Goal: Task Accomplishment & Management: Use online tool/utility

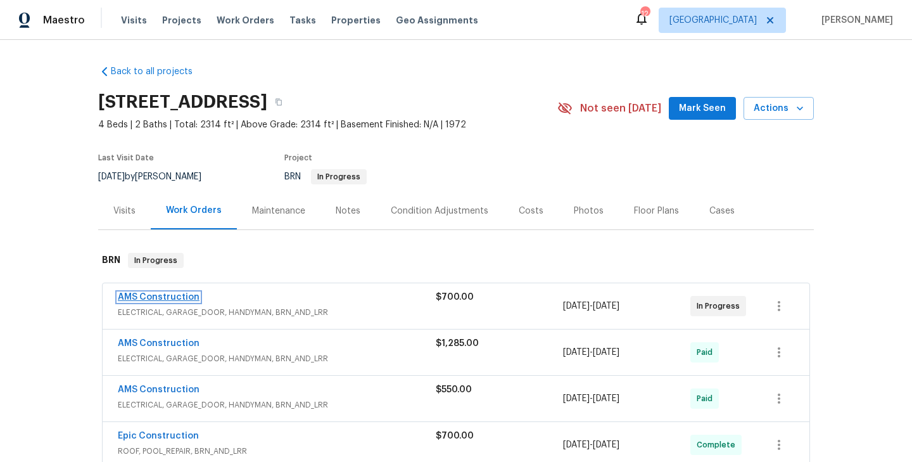
click at [156, 299] on link "AMS Construction" at bounding box center [159, 297] width 82 height 9
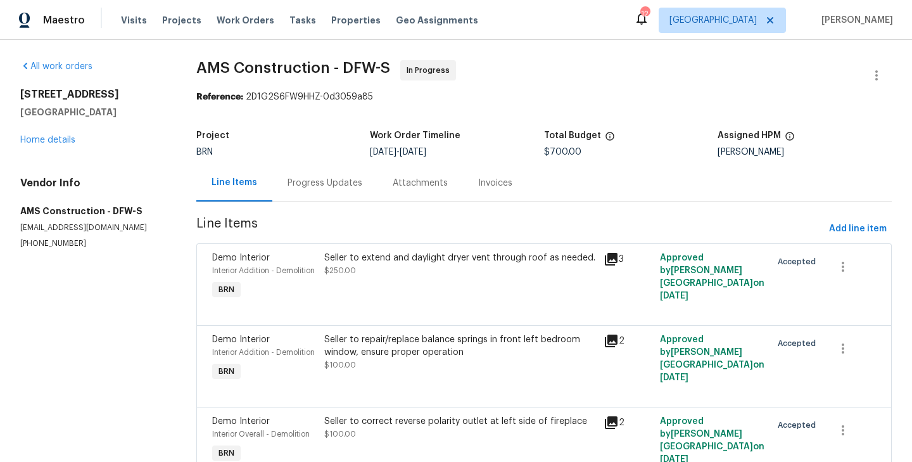
click at [340, 186] on div "Progress Updates" at bounding box center [325, 183] width 75 height 13
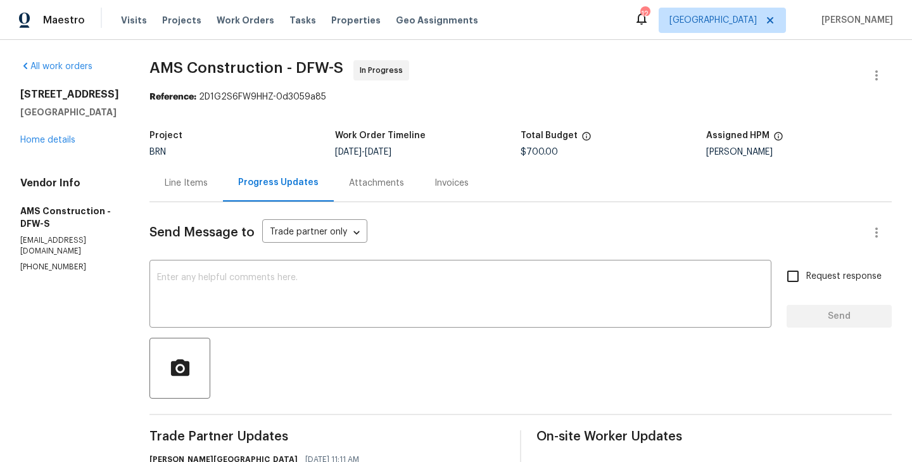
click at [262, 72] on span "AMS Construction - DFW-S" at bounding box center [247, 67] width 194 height 15
copy span "AMS Construction - DFW-S"
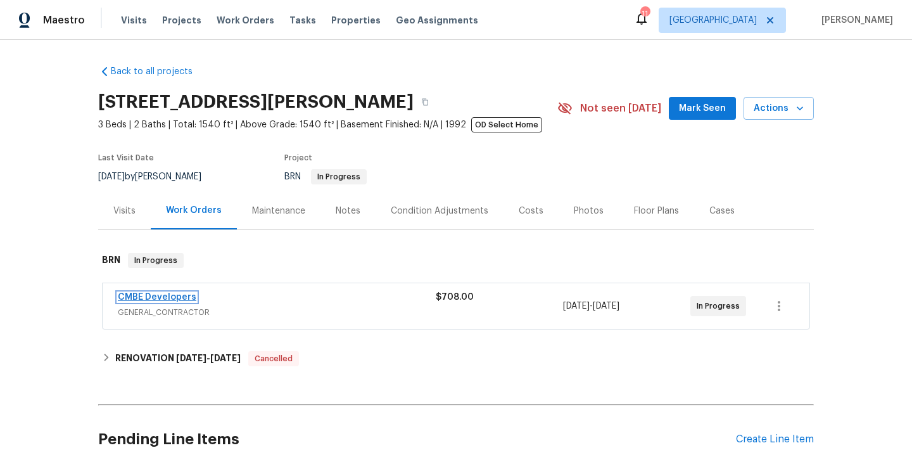
click at [165, 296] on link "CMBE Developers" at bounding box center [157, 297] width 79 height 9
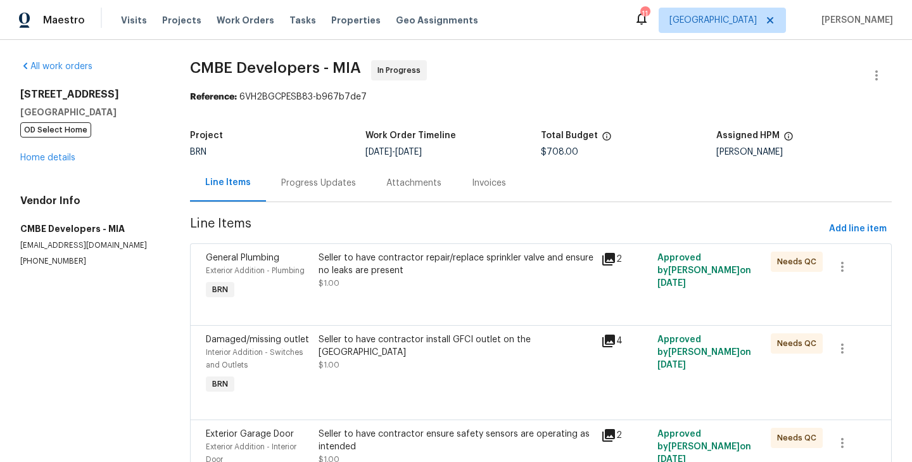
click at [334, 200] on div "Progress Updates" at bounding box center [318, 182] width 105 height 37
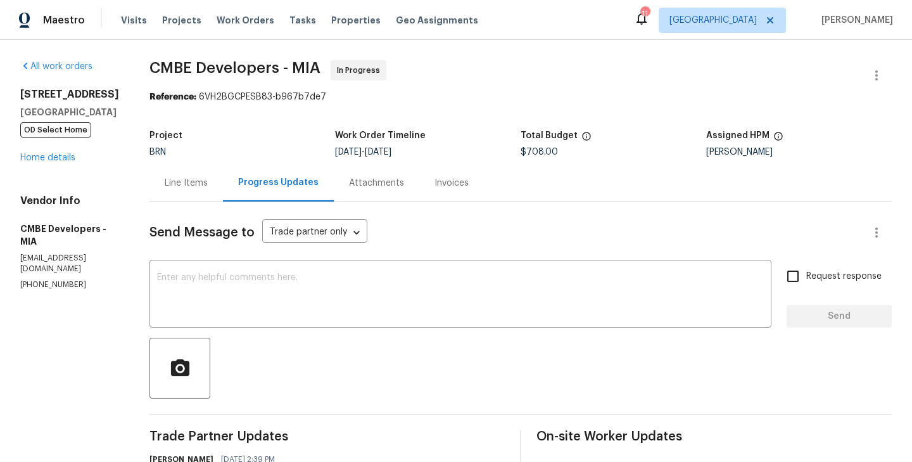
click at [238, 67] on span "CMBE Developers - MIA" at bounding box center [235, 67] width 171 height 15
copy span "CMBE Developers - MIA"
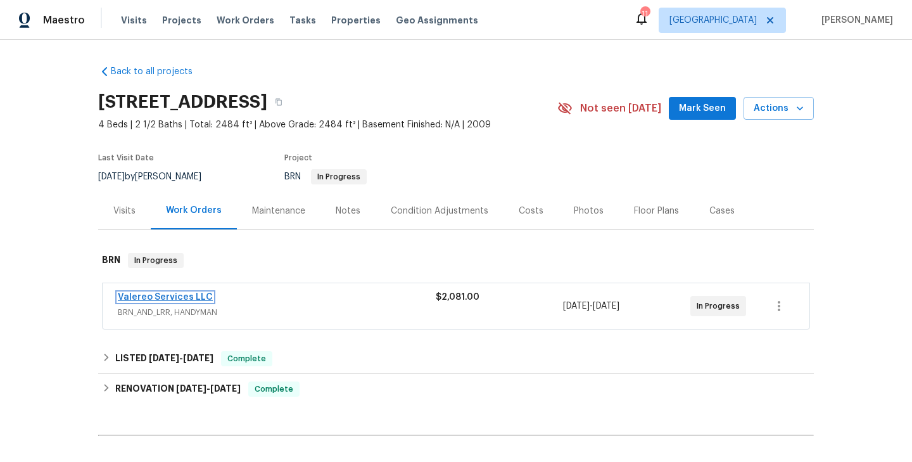
click at [171, 300] on link "Valereo Services LLC" at bounding box center [165, 297] width 95 height 9
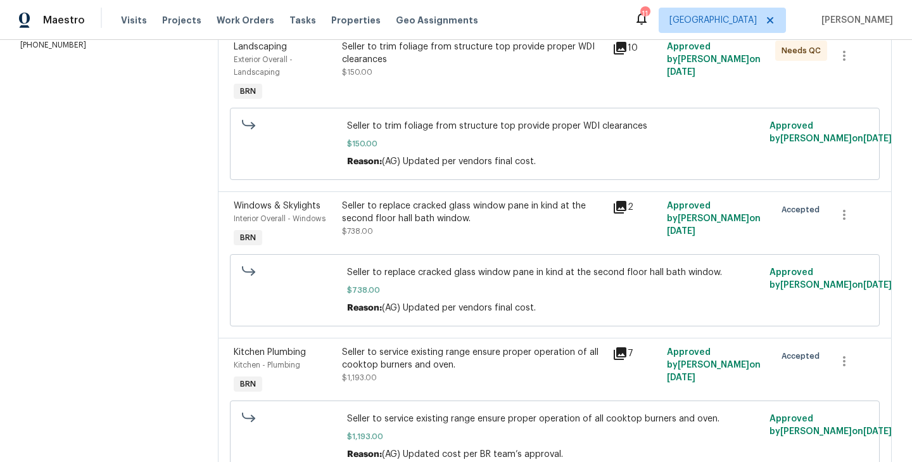
scroll to position [271, 0]
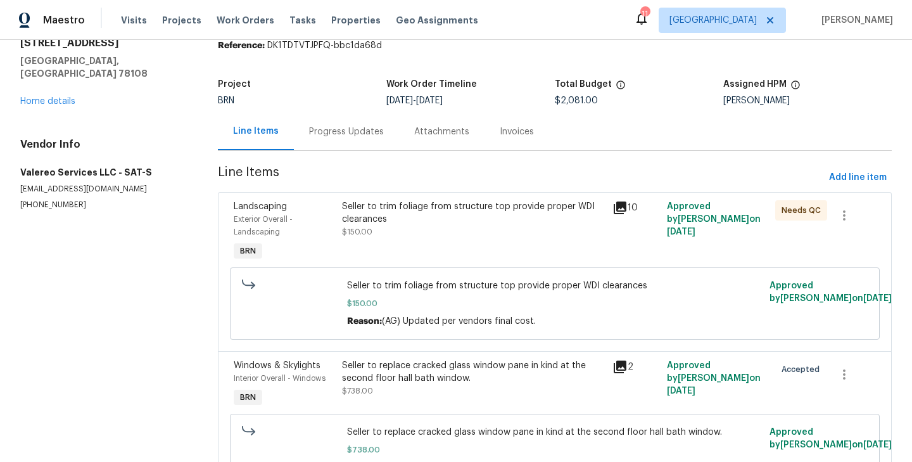
click at [345, 131] on div "Progress Updates" at bounding box center [346, 131] width 75 height 13
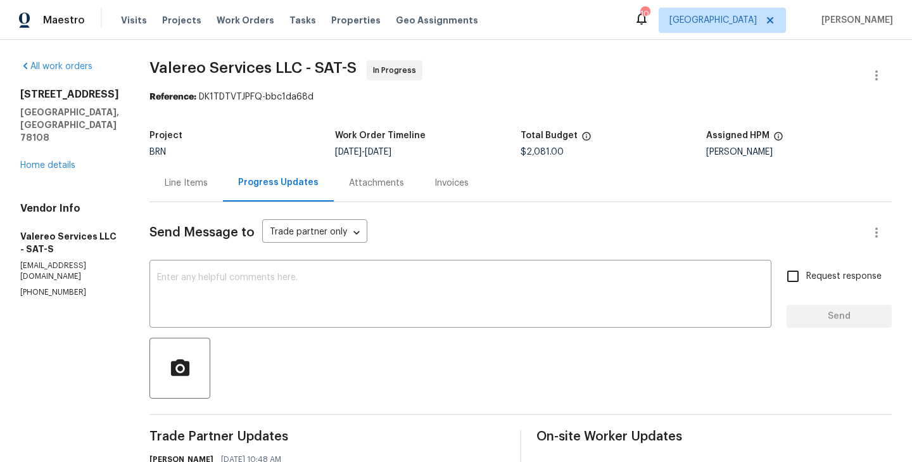
click at [189, 71] on span "Valereo Services LLC - SAT-S" at bounding box center [253, 67] width 207 height 15
copy span "Valereo Services LLC - SAT-S"
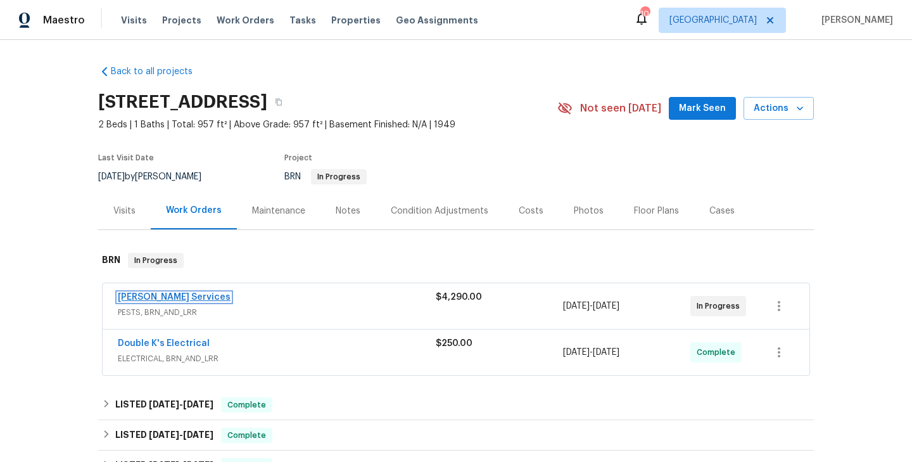
click at [156, 293] on link "Massey Services" at bounding box center [174, 297] width 113 height 9
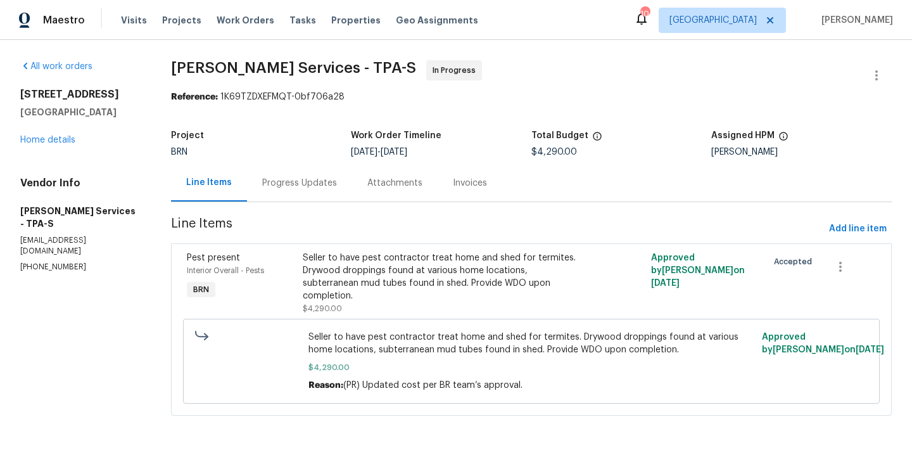
click at [319, 65] on span "Massey Services - TPA-S" at bounding box center [293, 67] width 245 height 15
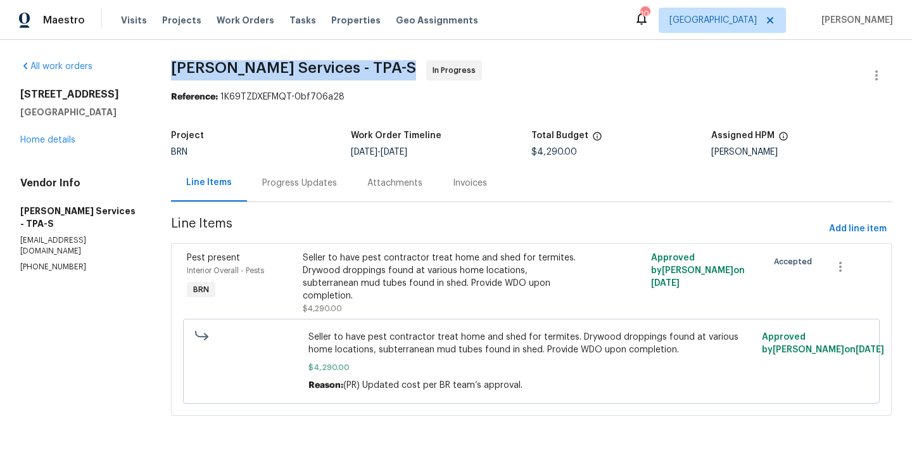
copy span "Massey Services - TPA-S"
click at [303, 195] on div "Progress Updates" at bounding box center [299, 182] width 105 height 37
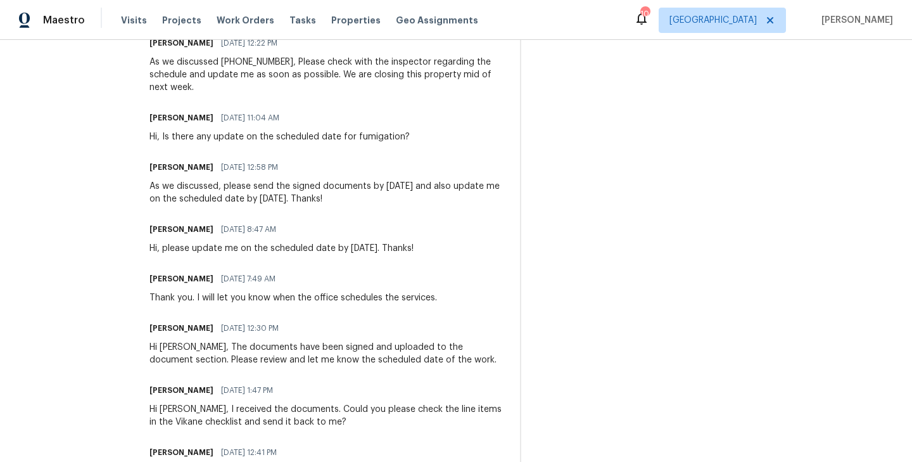
scroll to position [395, 0]
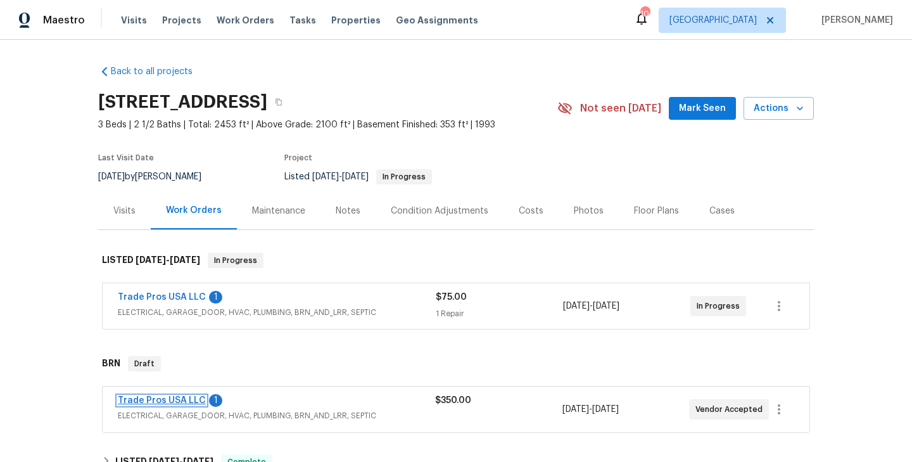
click at [172, 398] on link "Trade Pros USA LLC" at bounding box center [162, 400] width 88 height 9
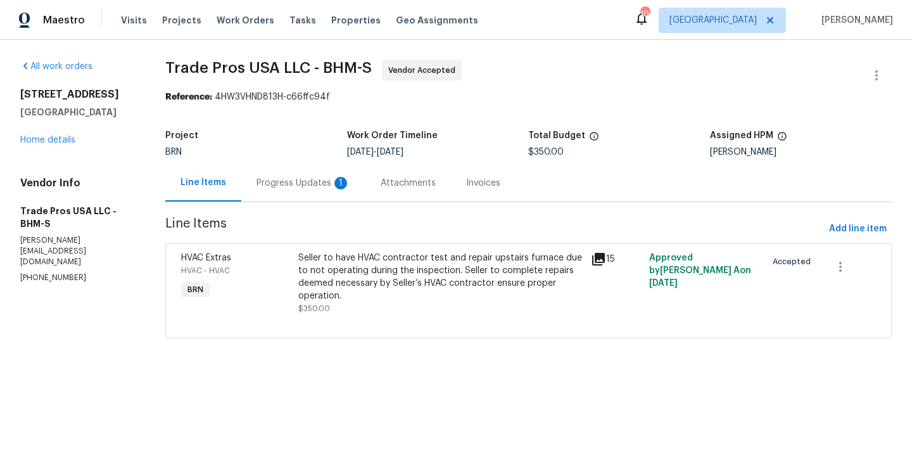
click at [306, 186] on div "Progress Updates 1" at bounding box center [304, 183] width 94 height 13
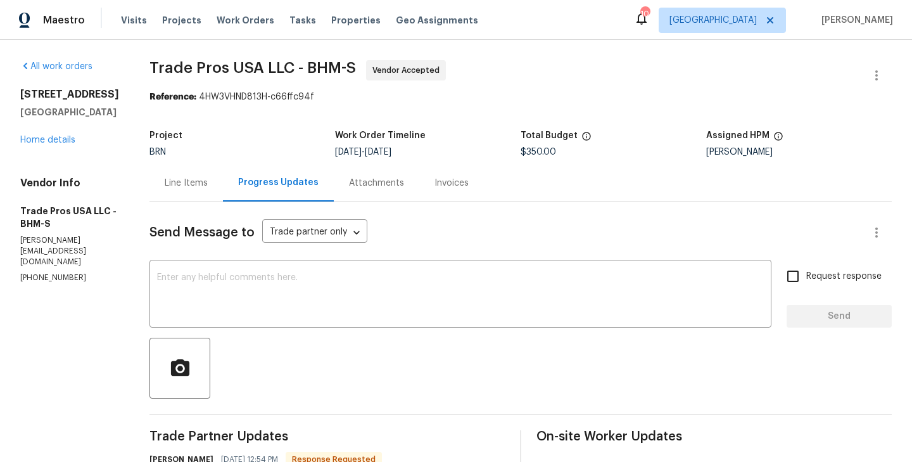
click at [215, 67] on span "Trade Pros USA LLC - BHM-S" at bounding box center [253, 67] width 207 height 15
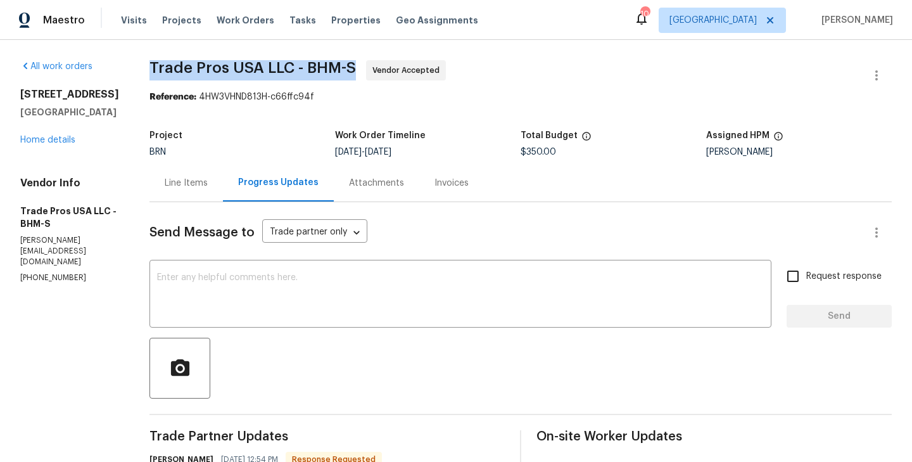
copy span "Trade Pros USA LLC - BHM-S"
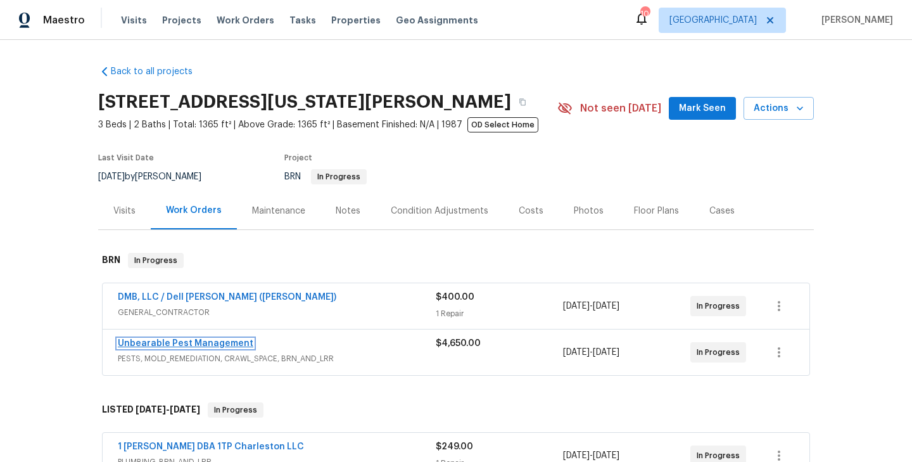
click at [186, 341] on link "Unbearable Pest Management" at bounding box center [186, 343] width 136 height 9
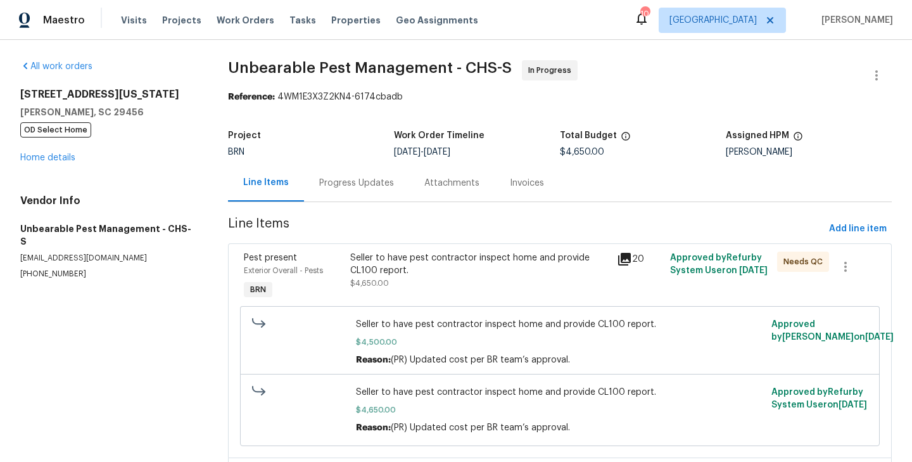
click at [353, 181] on div "Progress Updates" at bounding box center [356, 183] width 75 height 13
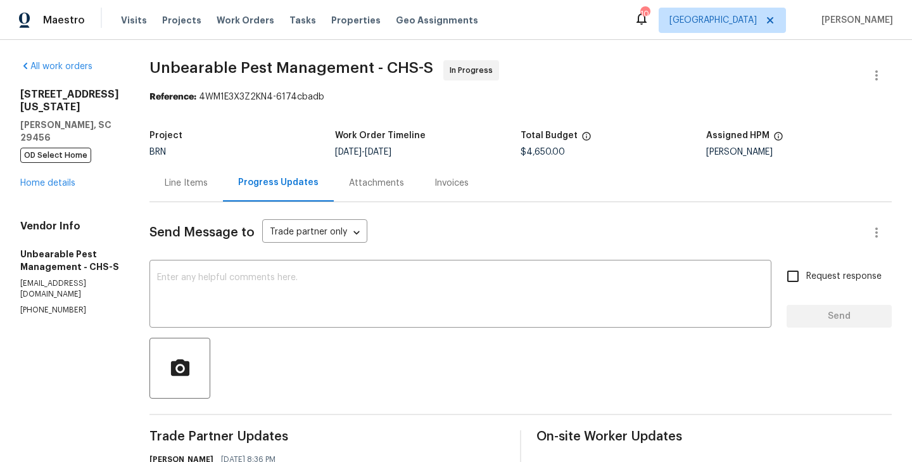
click at [226, 68] on span "Unbearable Pest Management - CHS-S" at bounding box center [292, 67] width 284 height 15
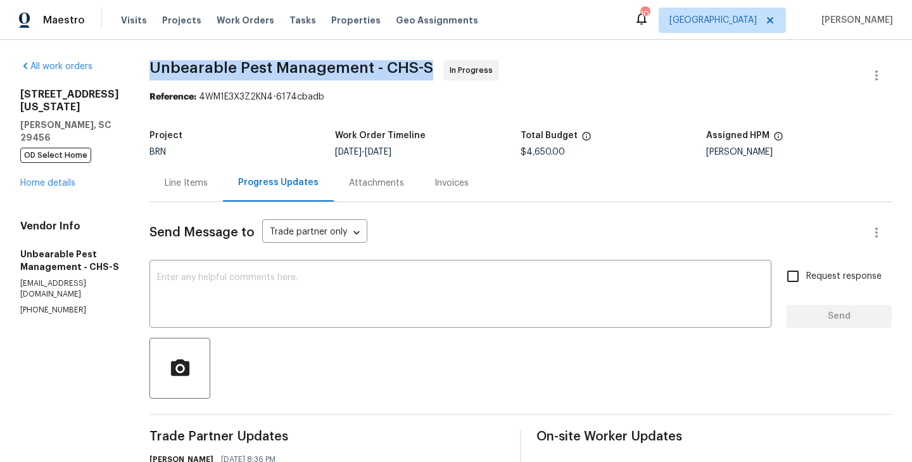
copy span "Unbearable Pest Management - CHS-S"
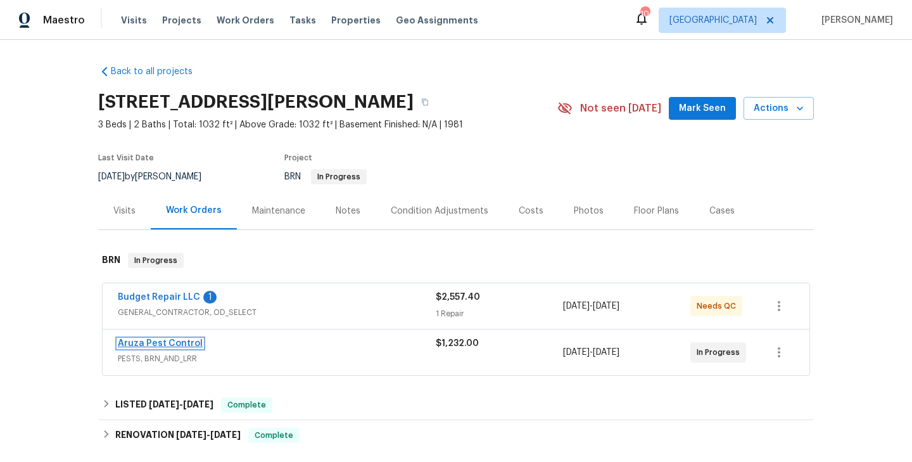
click at [158, 347] on link "Aruza Pest Control" at bounding box center [160, 343] width 85 height 9
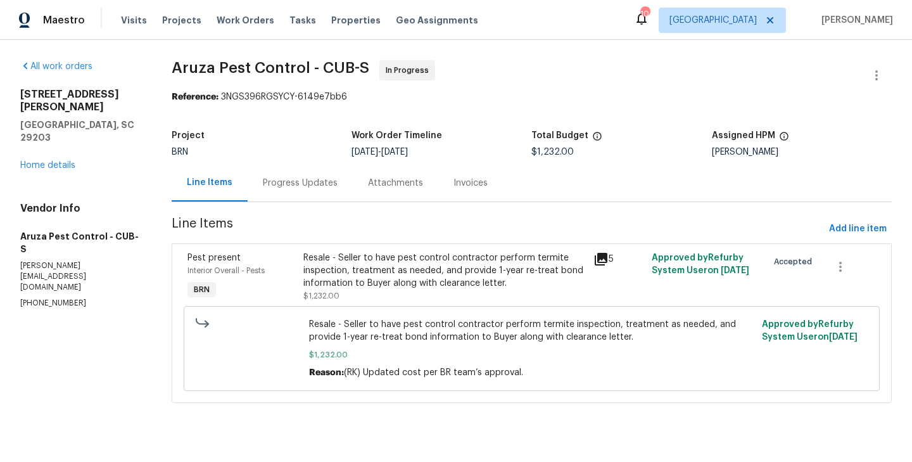
click at [340, 65] on span "Aruza Pest Control - CUB-S" at bounding box center [271, 67] width 198 height 15
copy span "Aruza Pest Control - CUB-S"
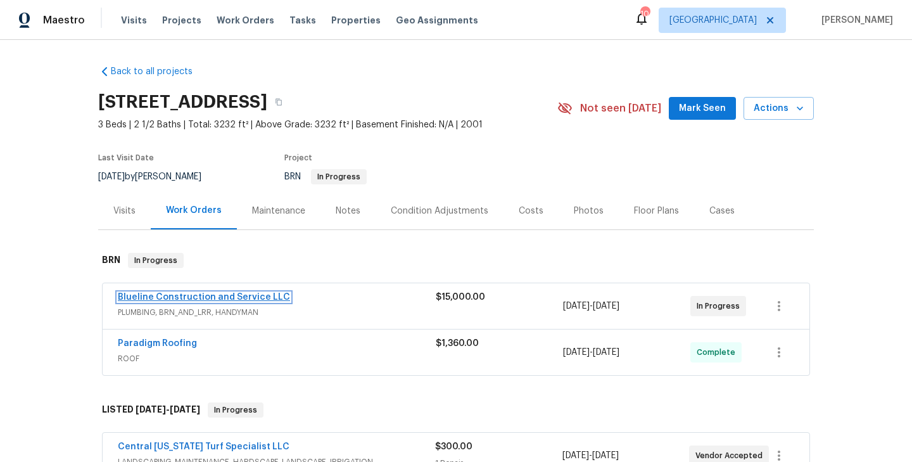
click at [255, 295] on link "Blueline Construction and Service LLC" at bounding box center [204, 297] width 172 height 9
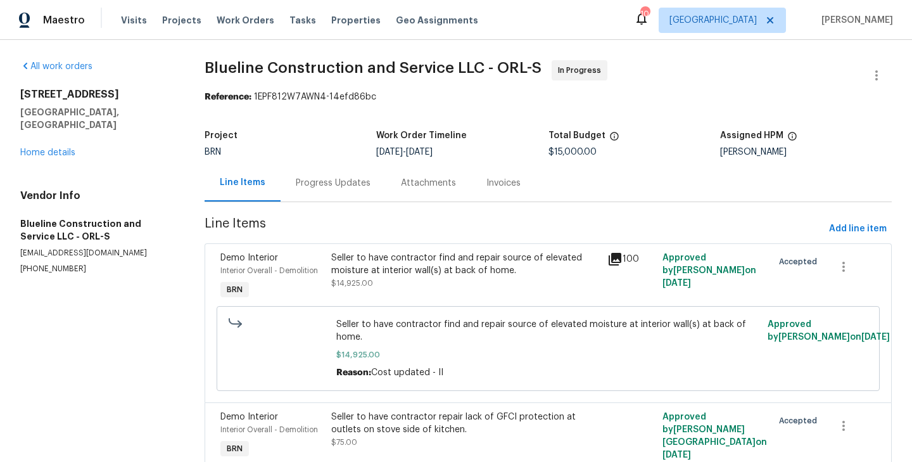
click at [312, 191] on div "Progress Updates" at bounding box center [333, 182] width 105 height 37
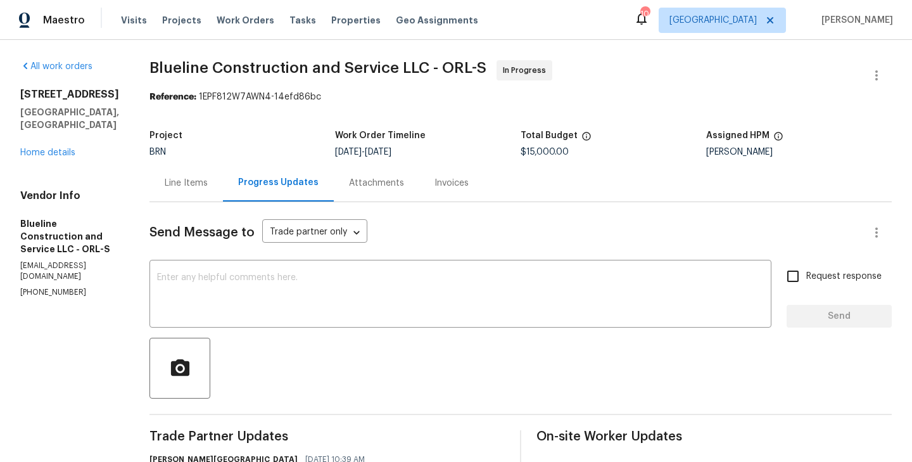
click at [190, 193] on div "Line Items" at bounding box center [186, 182] width 73 height 37
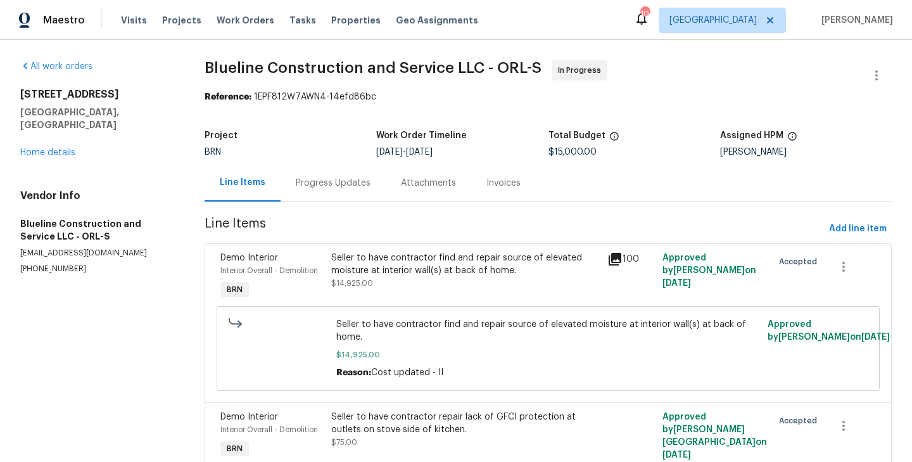
click at [352, 68] on span "Blueline Construction and Service LLC - ORL-S" at bounding box center [373, 67] width 337 height 15
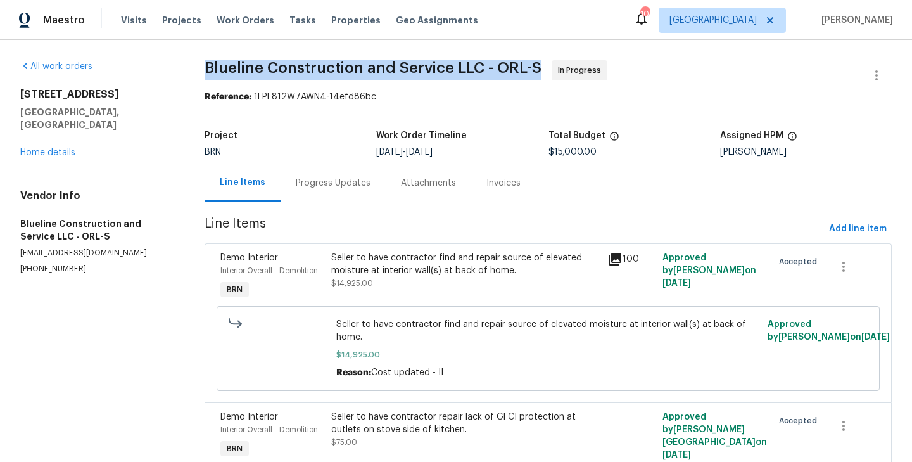
copy span "Blueline Construction and Service LLC - ORL-S"
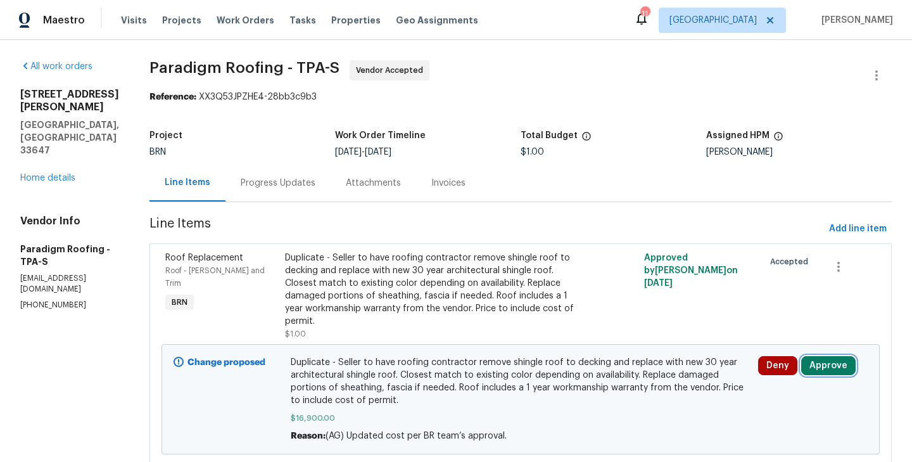
click at [805, 368] on button "Approve" at bounding box center [828, 365] width 54 height 19
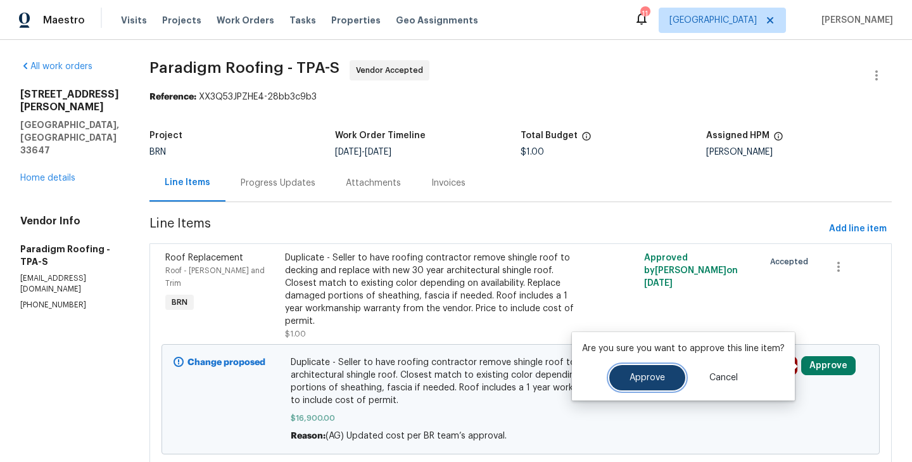
click at [656, 378] on span "Approve" at bounding box center [647, 378] width 35 height 10
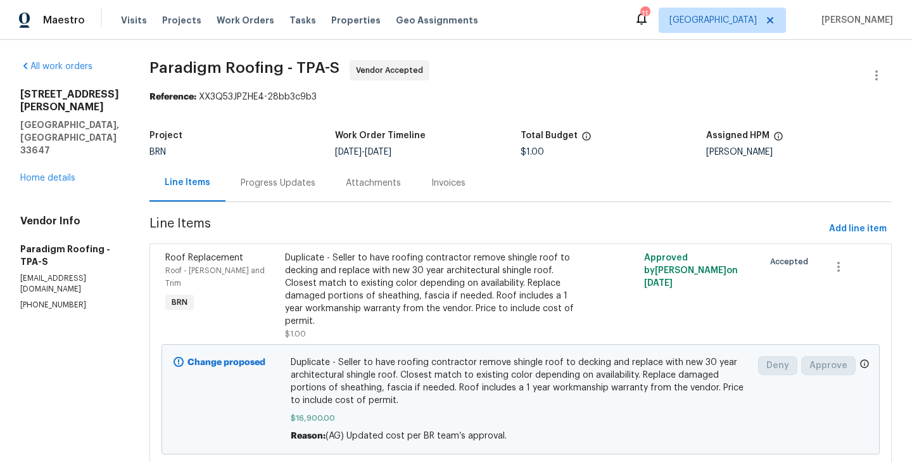
scroll to position [41, 0]
